Goal: Information Seeking & Learning: Find specific fact

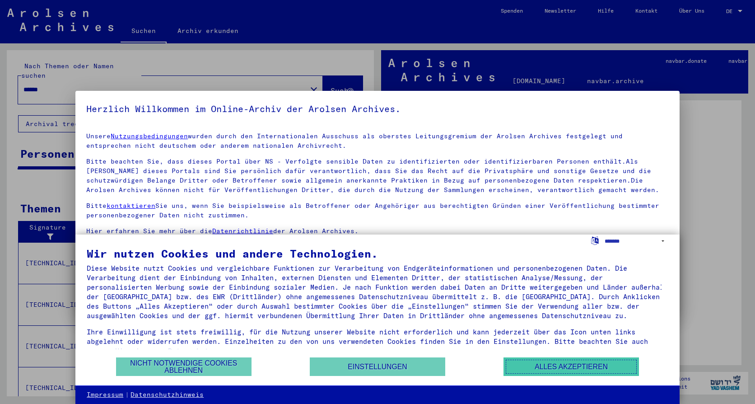
click at [562, 365] on button "Alles akzeptieren" at bounding box center [572, 366] width 136 height 19
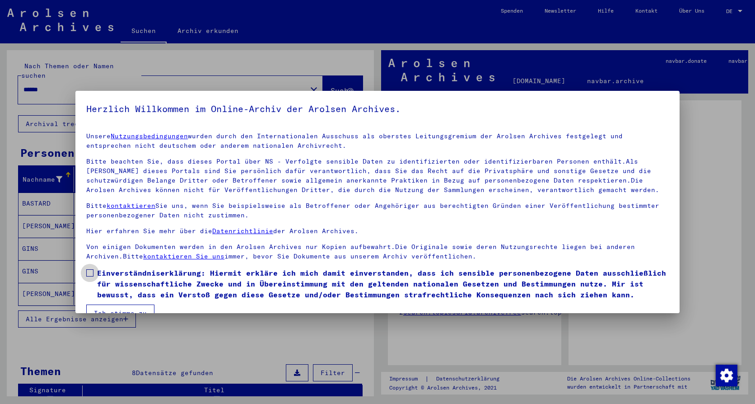
click at [93, 271] on span at bounding box center [89, 272] width 7 height 7
click at [112, 307] on button "Ich stimme zu" at bounding box center [120, 312] width 68 height 17
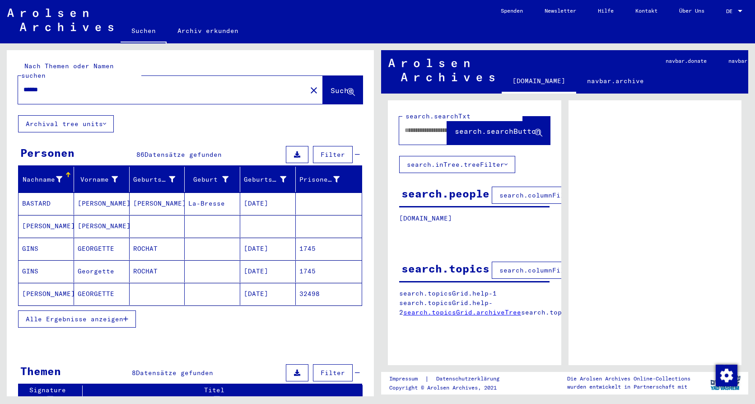
click at [61, 315] on span "Alle Ergebnisse anzeigen" at bounding box center [75, 319] width 98 height 8
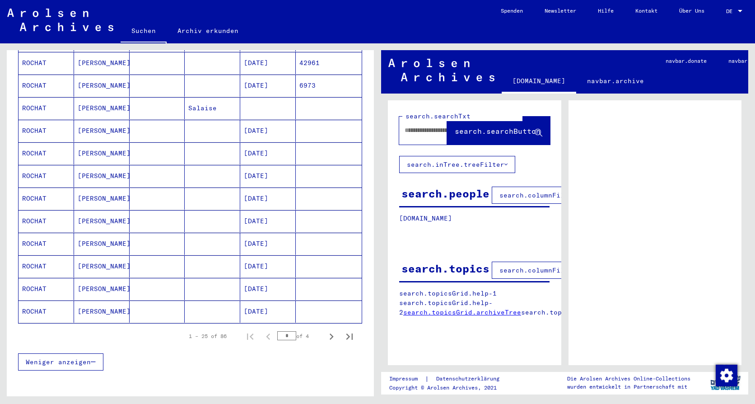
scroll to position [452, 0]
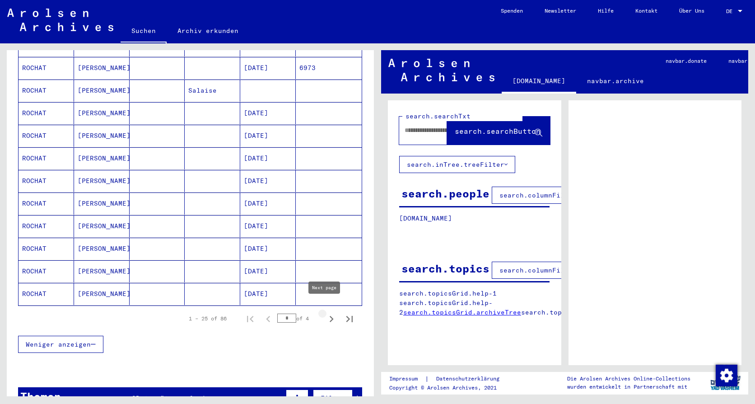
click at [326, 313] on icon "Next page" at bounding box center [331, 319] width 13 height 13
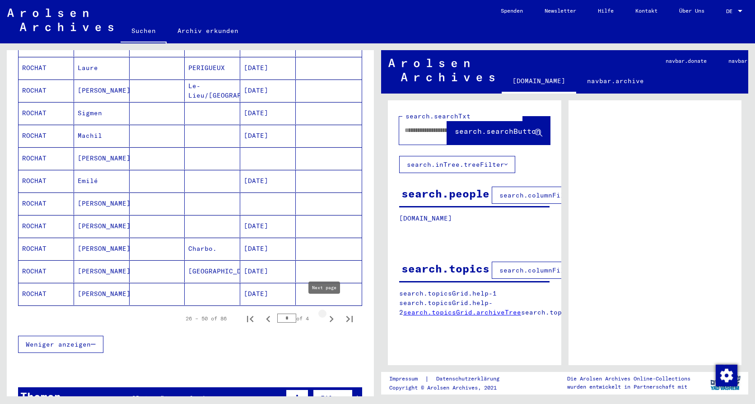
click at [325, 313] on icon "Next page" at bounding box center [331, 319] width 13 height 13
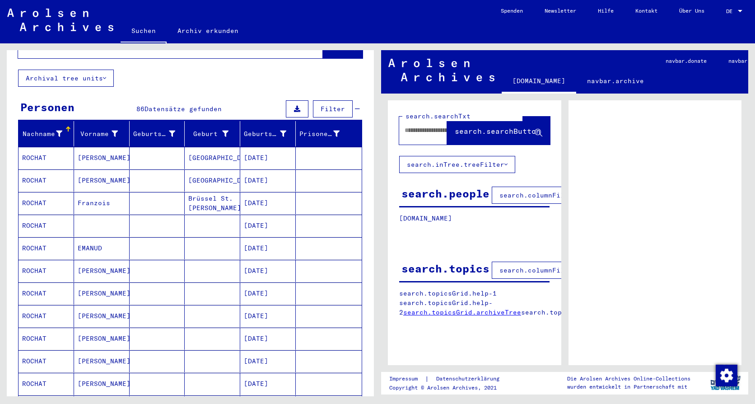
scroll to position [45, 0]
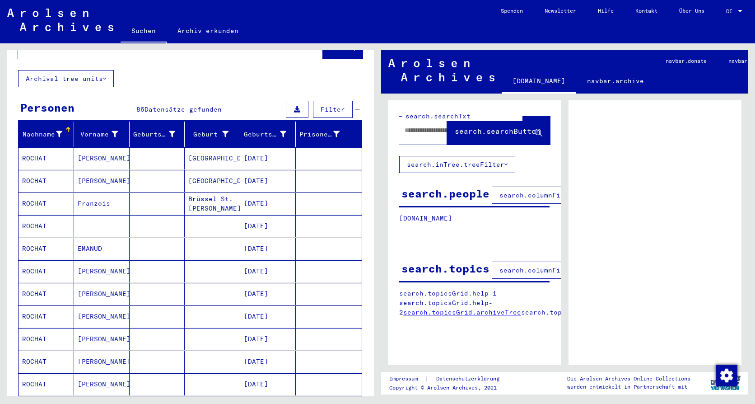
click at [32, 192] on mat-cell "ROCHAT" at bounding box center [47, 203] width 56 height 22
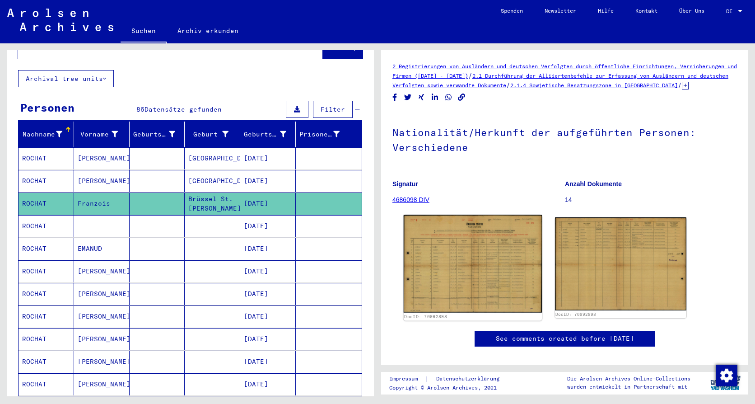
click at [480, 280] on img at bounding box center [473, 264] width 138 height 98
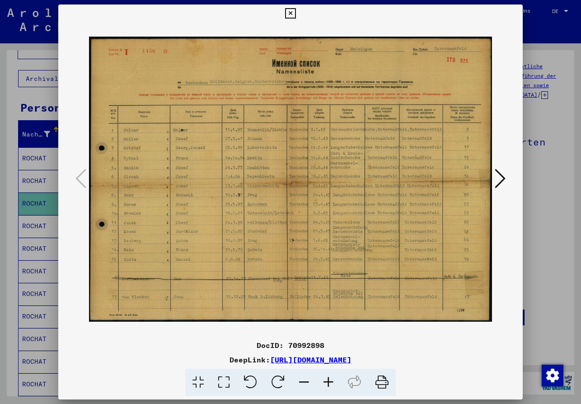
click at [495, 178] on icon at bounding box center [500, 179] width 11 height 22
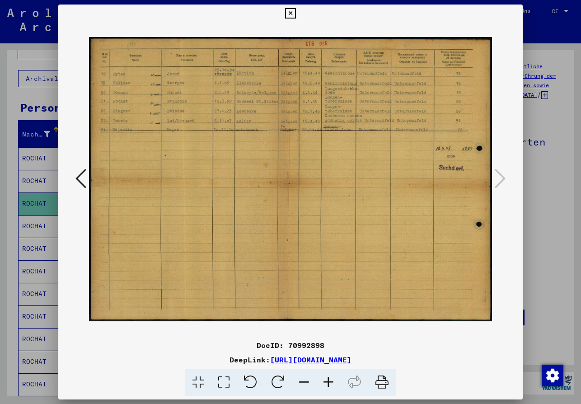
click at [289, 10] on icon at bounding box center [290, 13] width 10 height 11
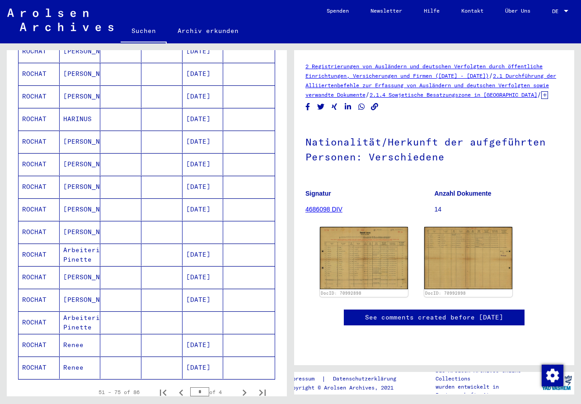
scroll to position [407, 0]
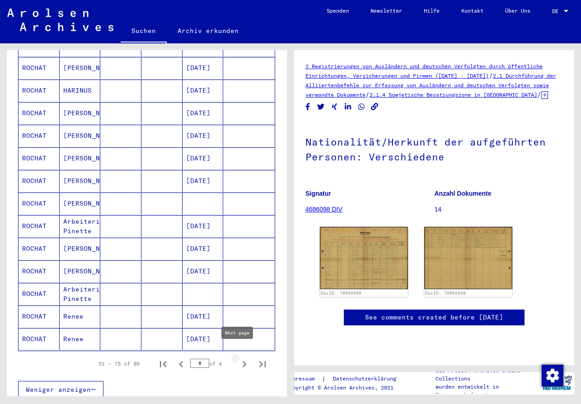
click at [243, 361] on icon "Next page" at bounding box center [245, 364] width 4 height 6
type input "*"
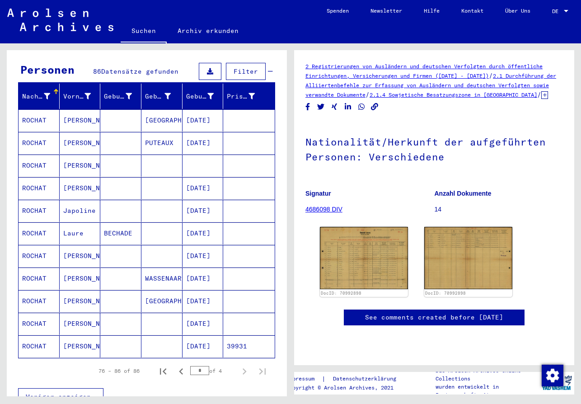
scroll to position [68, 0]
